Goal: Task Accomplishment & Management: Manage account settings

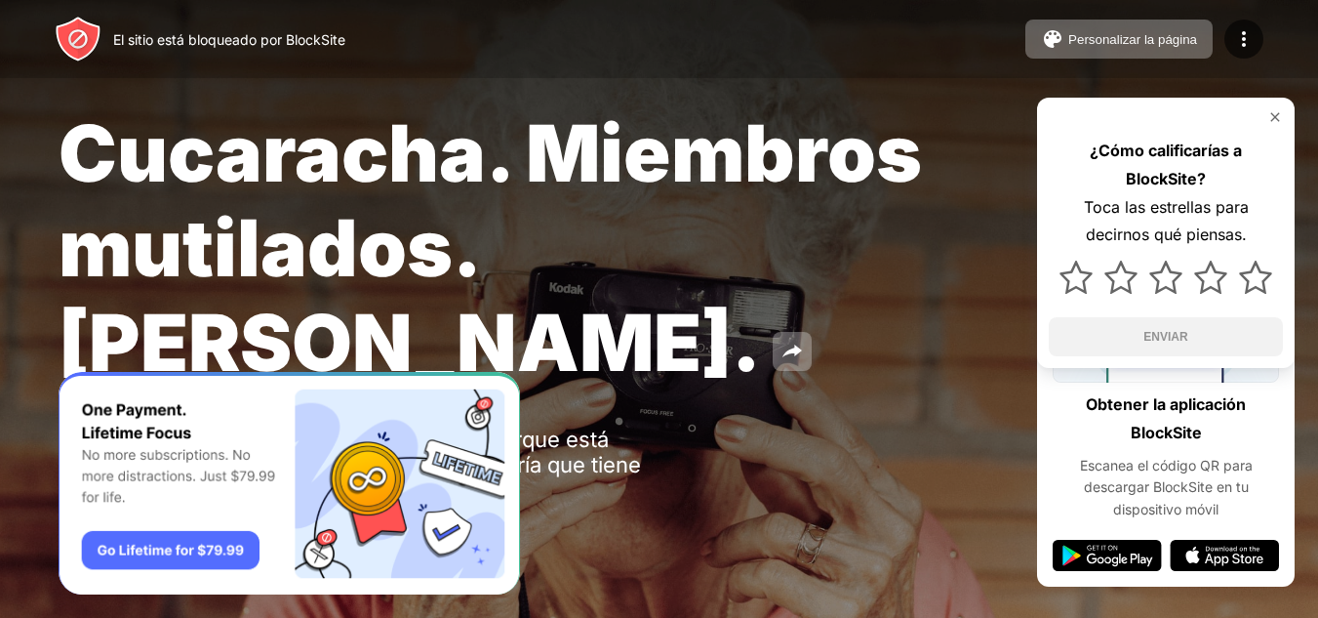
click at [1273, 114] on img at bounding box center [1275, 117] width 16 height 16
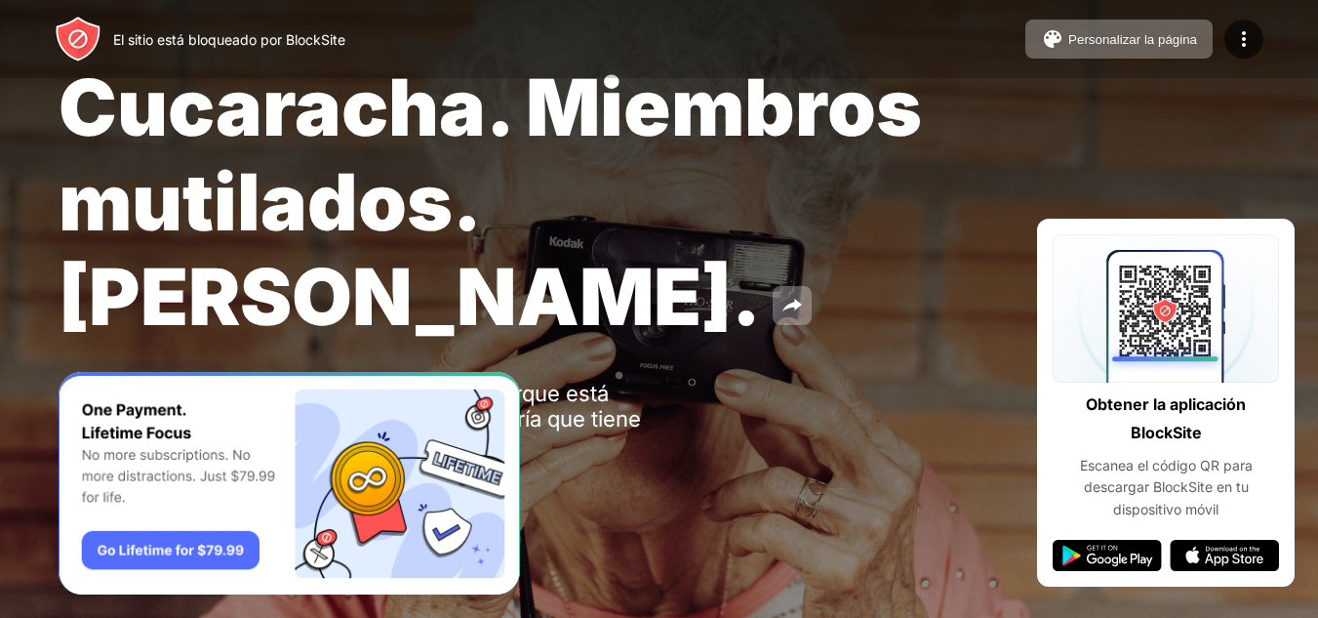
scroll to position [49, 0]
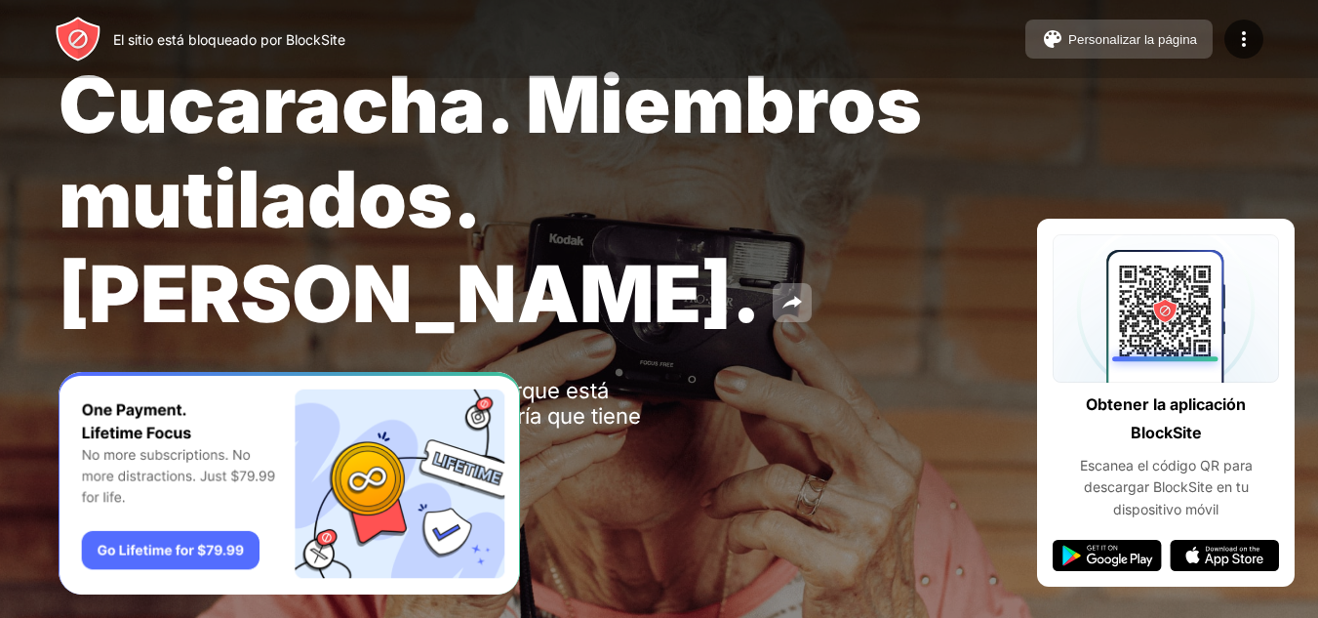
click at [1091, 30] on button "Personalizar la página" at bounding box center [1118, 39] width 187 height 39
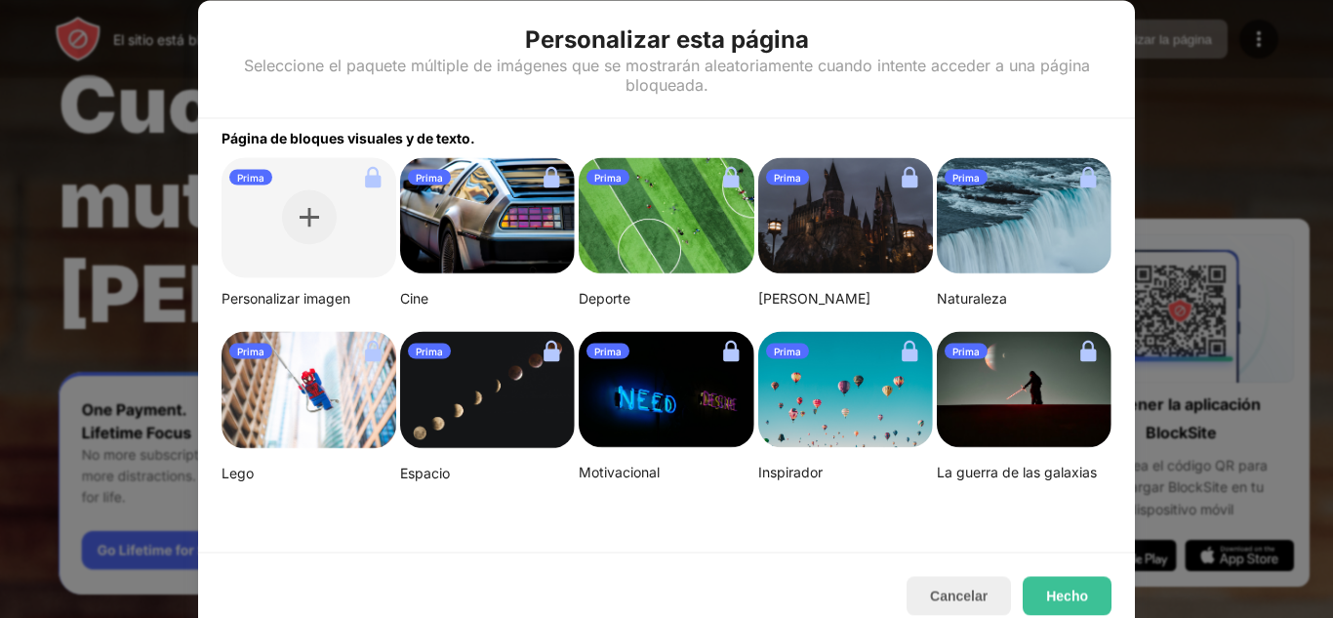
click at [1182, 70] on div at bounding box center [666, 309] width 1333 height 618
